Goal: Check status

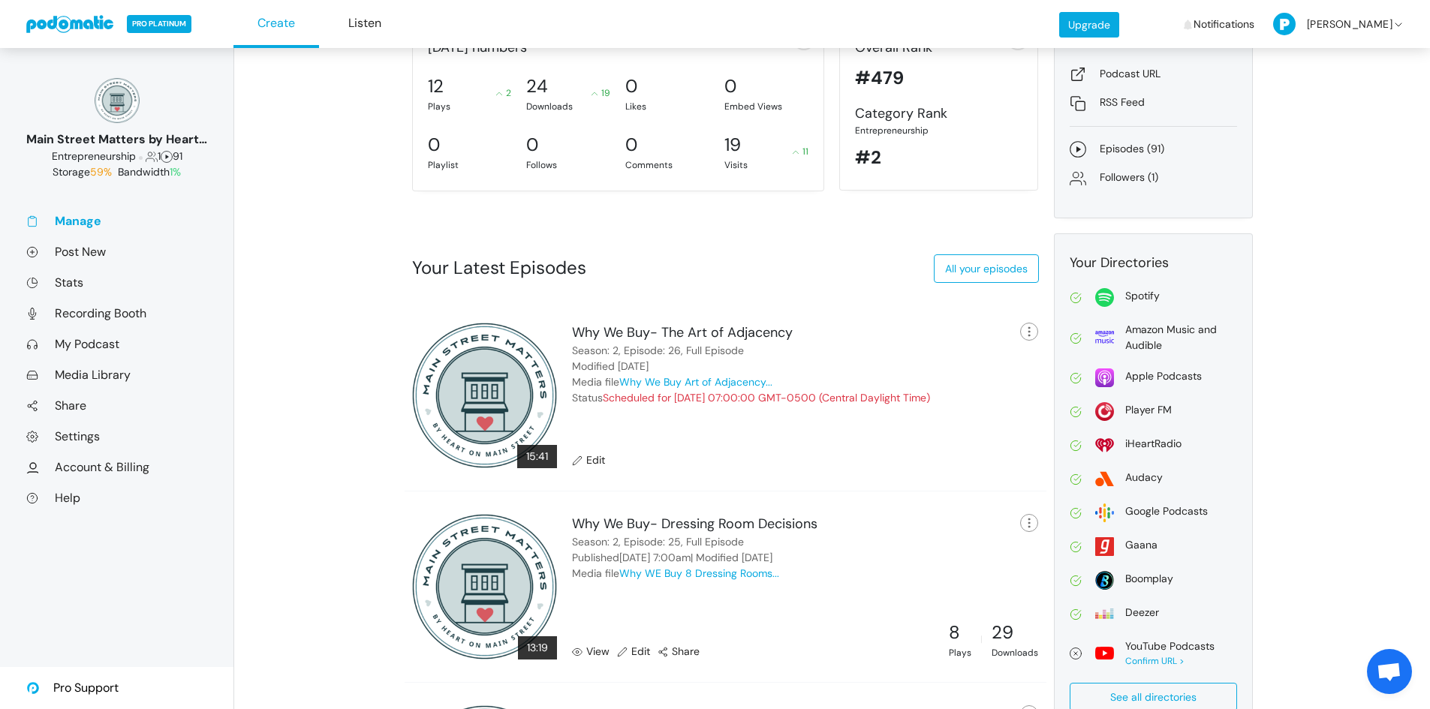
scroll to position [329, 0]
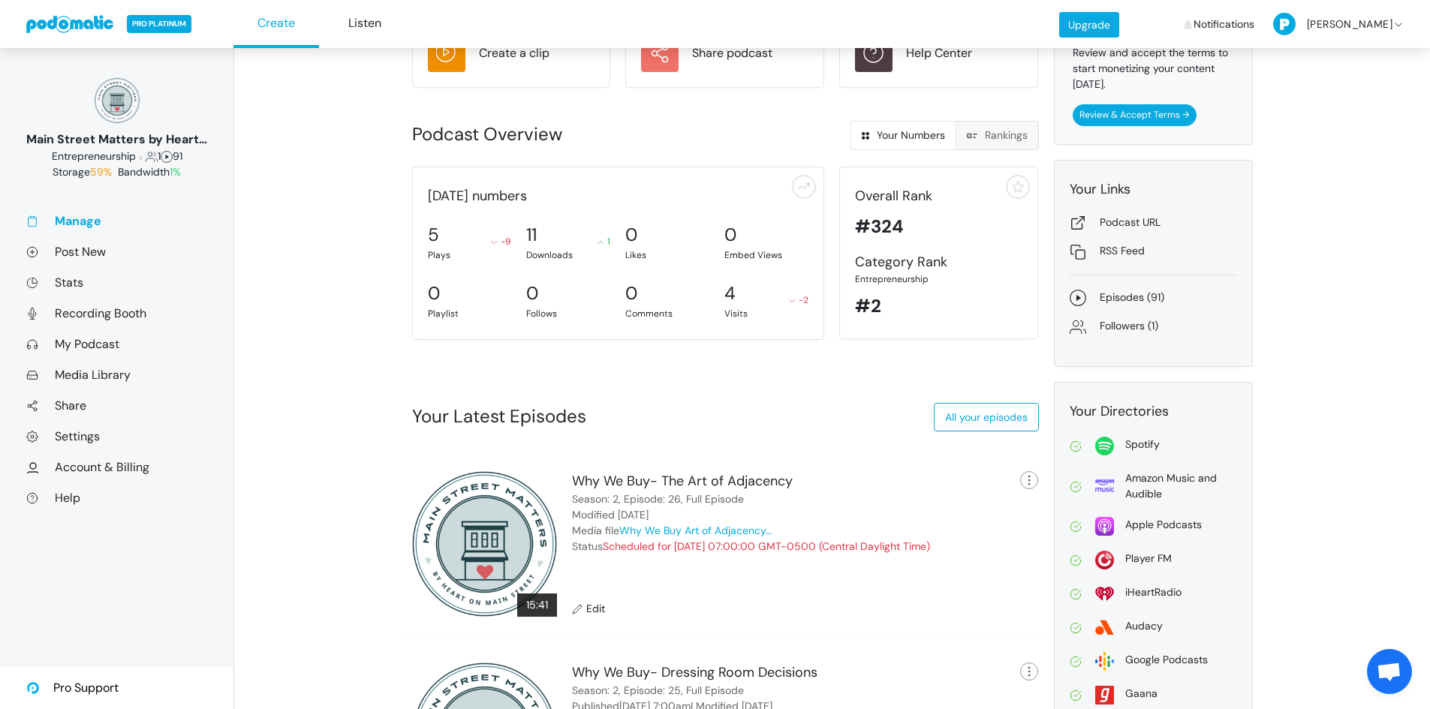
scroll to position [196, 0]
click at [992, 132] on link "Rankings" at bounding box center [997, 136] width 83 height 29
radio input "true"
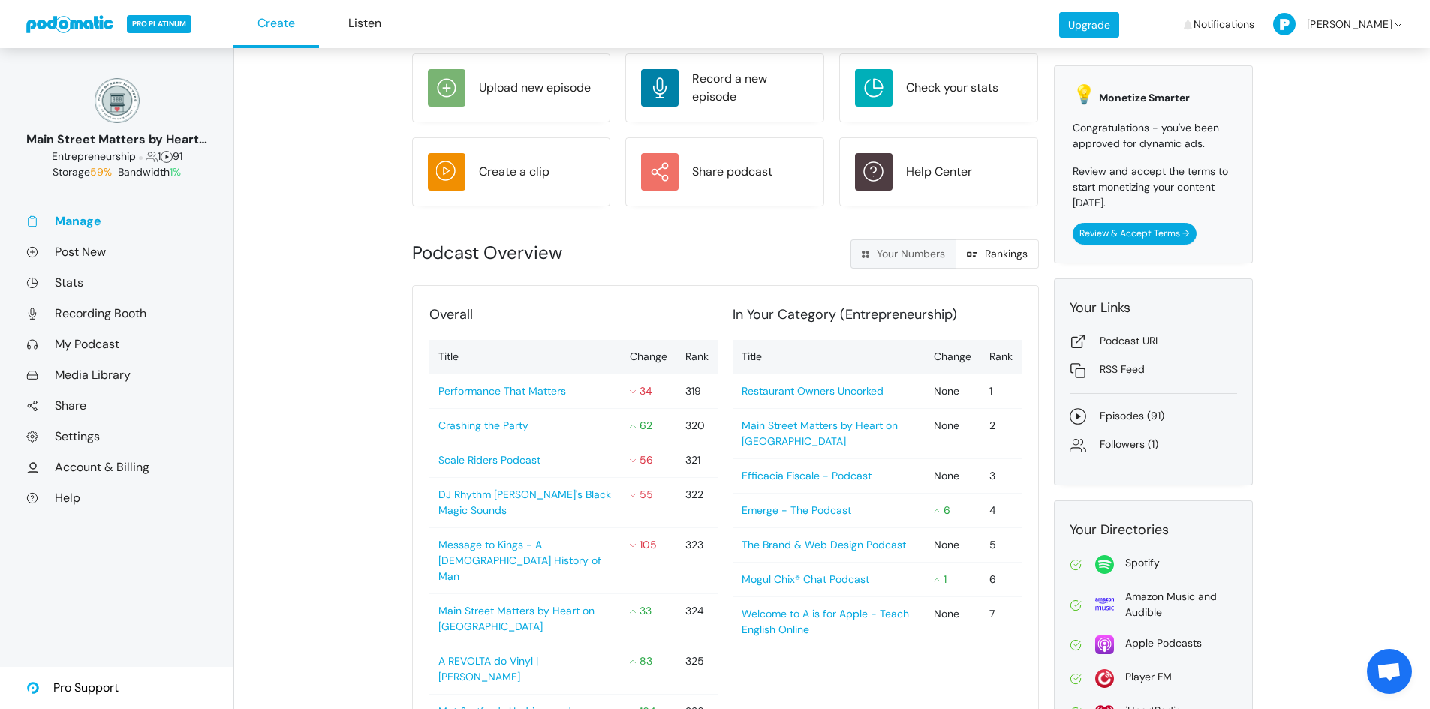
scroll to position [65, 0]
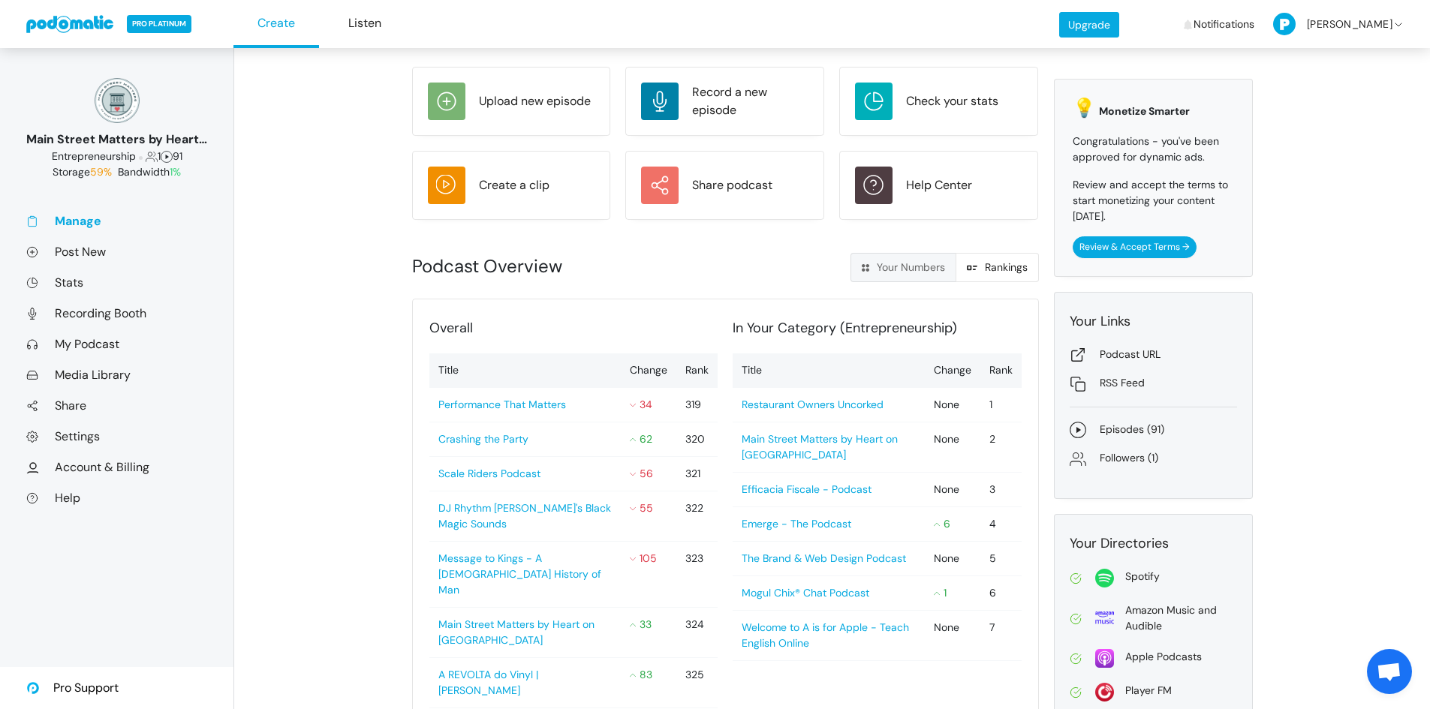
click at [91, 220] on link "Manage" at bounding box center [116, 221] width 181 height 16
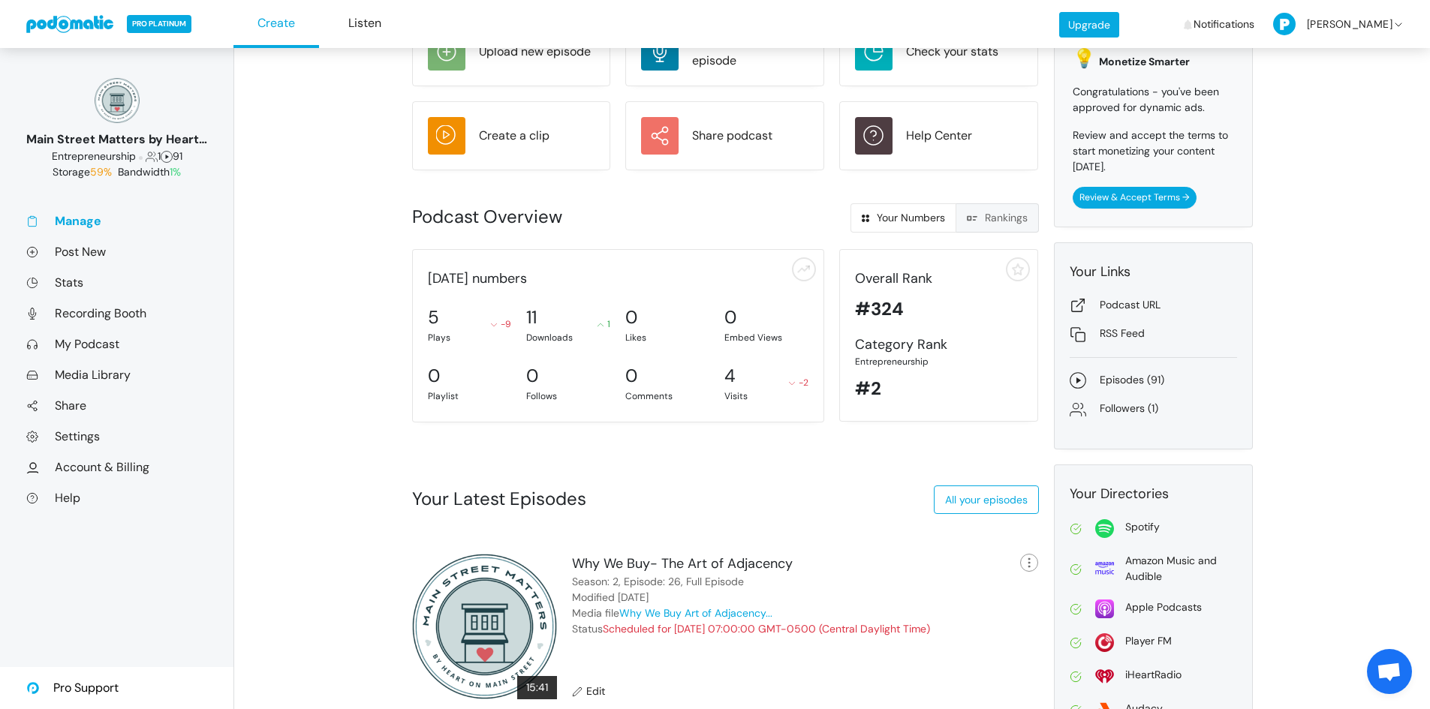
scroll to position [113, 0]
